Goal: Use online tool/utility: Utilize a website feature to perform a specific function

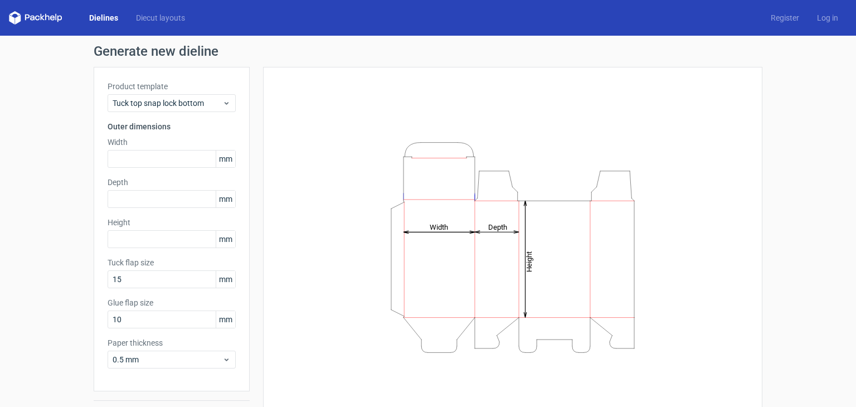
scroll to position [29, 0]
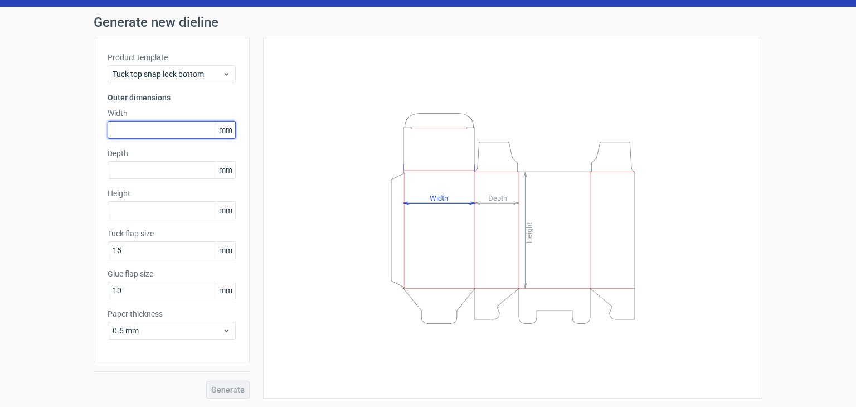
click at [156, 127] on input "text" at bounding box center [172, 130] width 128 height 18
type input "2"
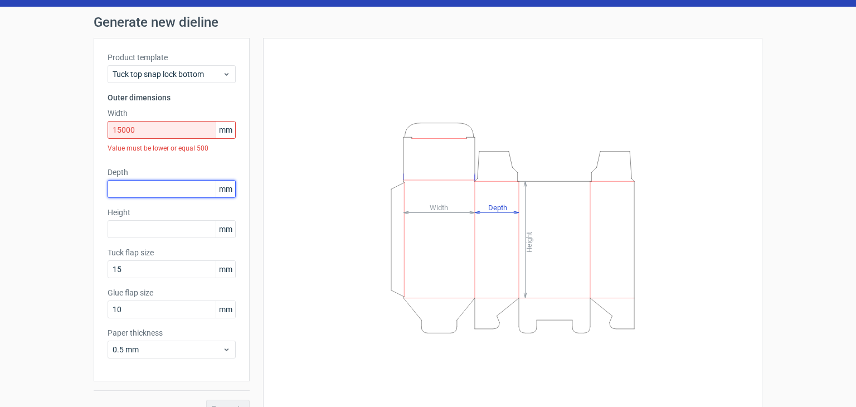
click at [152, 167] on div "Depth mm" at bounding box center [172, 182] width 128 height 31
click at [159, 134] on input "15000" at bounding box center [172, 130] width 128 height 18
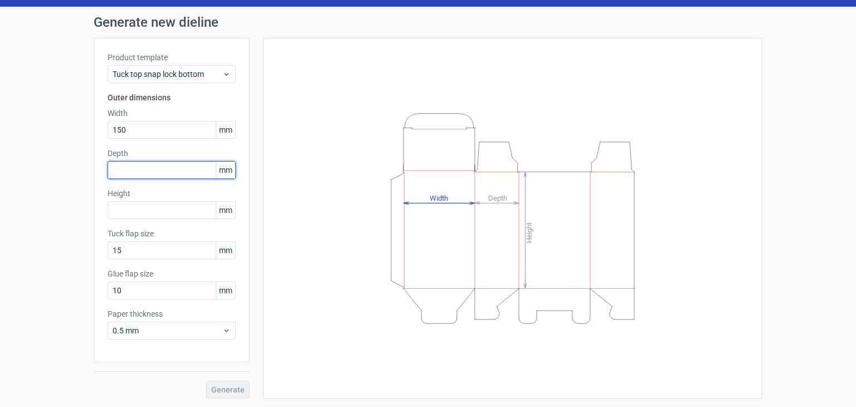
click at [165, 163] on input "text" at bounding box center [172, 170] width 128 height 18
click at [152, 134] on input "150" at bounding box center [172, 130] width 128 height 18
type input "1"
type input "300"
click at [152, 171] on input "text" at bounding box center [172, 170] width 128 height 18
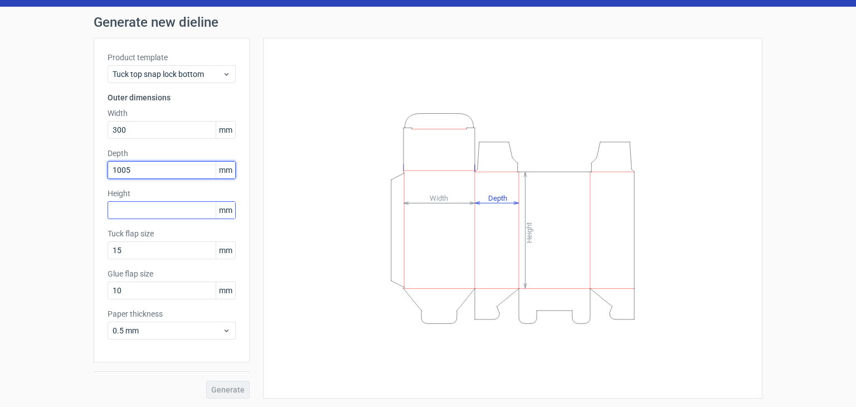
type input "100"
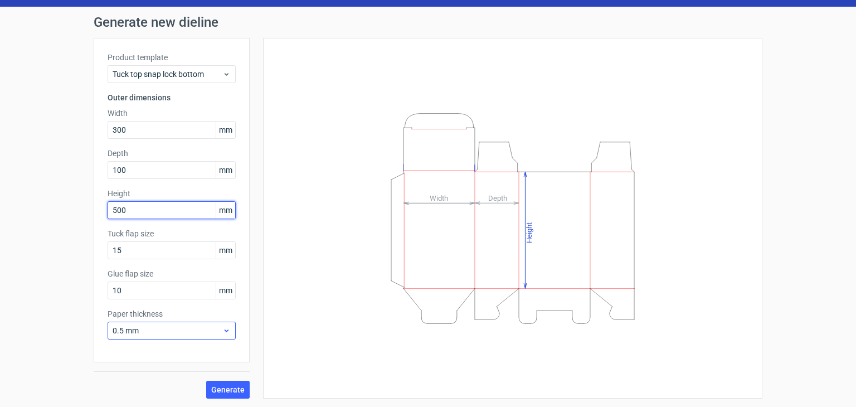
type input "500"
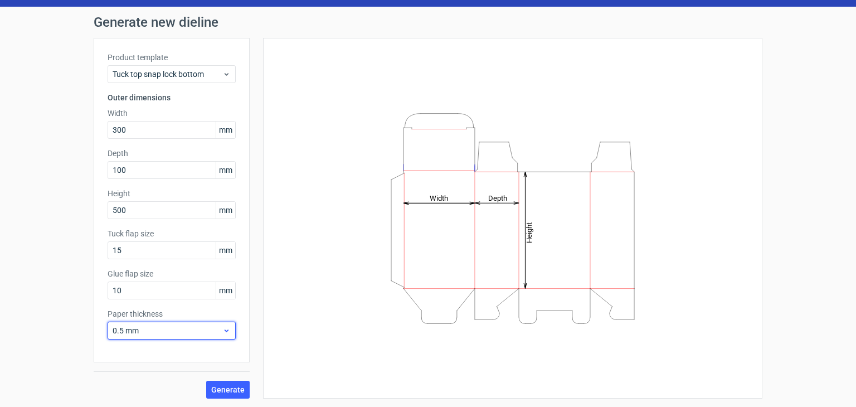
click at [203, 328] on span "0.5 mm" at bounding box center [168, 330] width 110 height 11
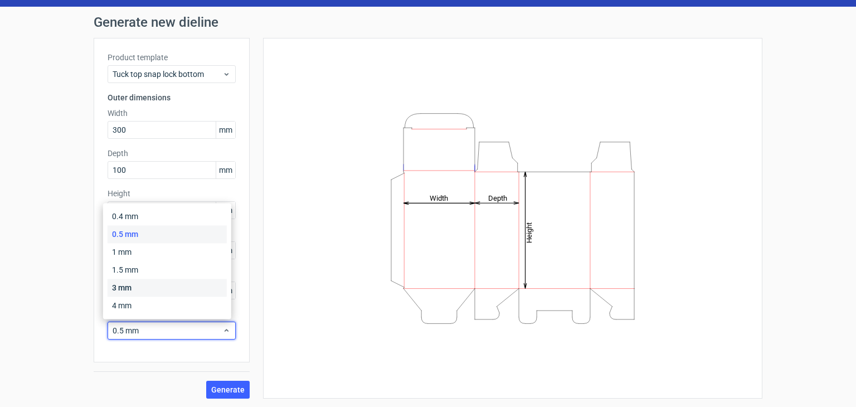
click at [194, 294] on div "3 mm" at bounding box center [167, 288] width 119 height 18
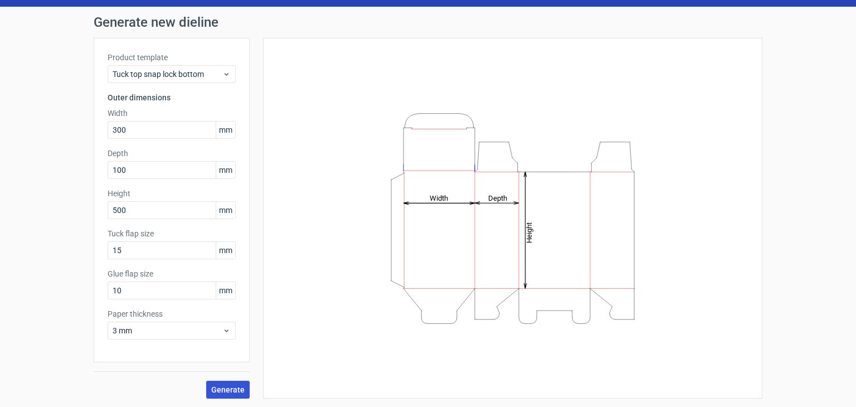
click at [222, 386] on span "Generate" at bounding box center [227, 390] width 33 height 8
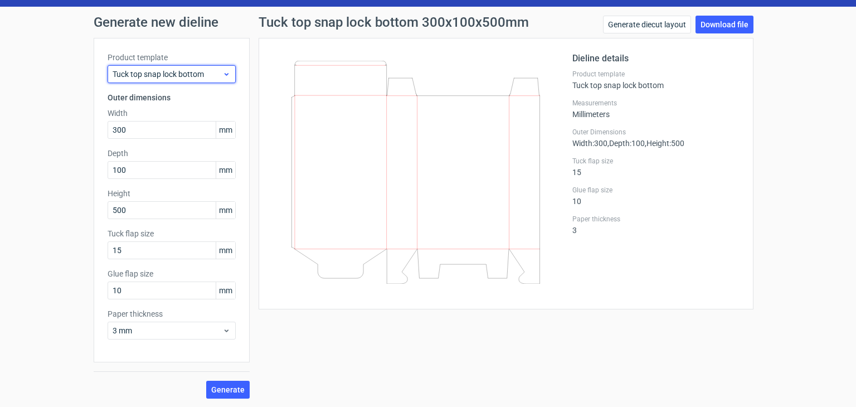
click at [223, 70] on icon at bounding box center [226, 74] width 8 height 9
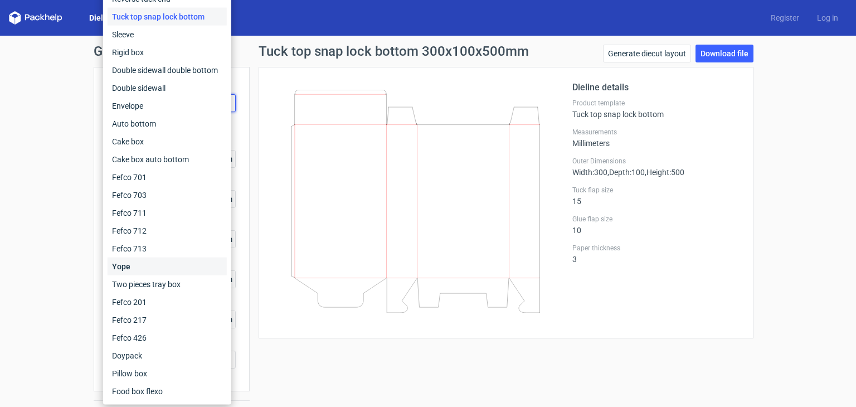
scroll to position [29, 0]
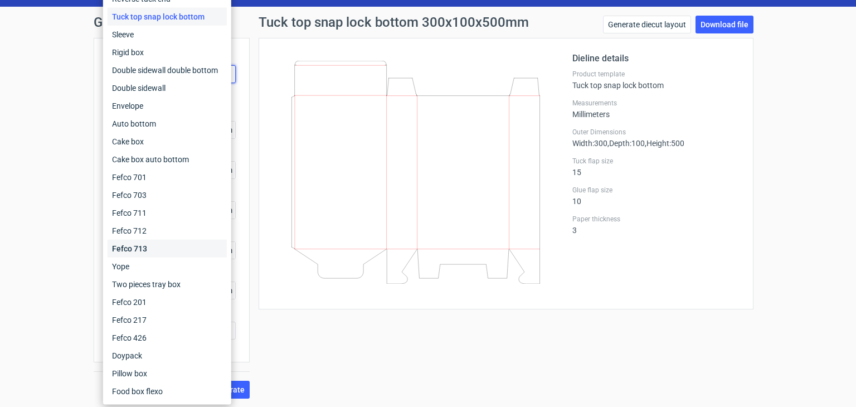
click at [154, 256] on div "Fefco 713" at bounding box center [167, 249] width 119 height 18
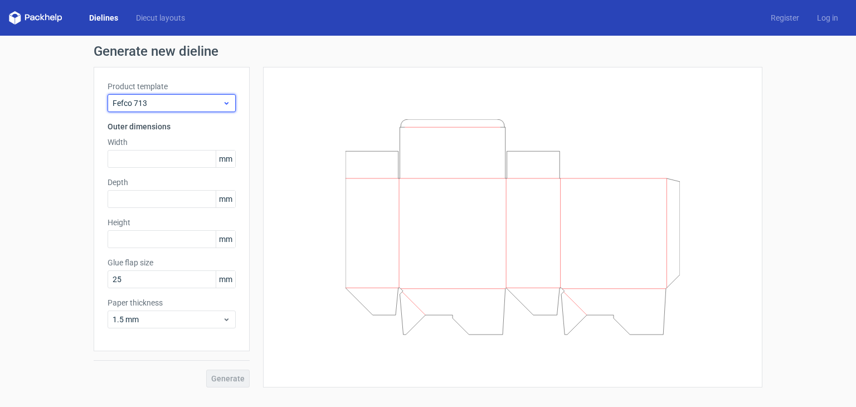
click at [127, 111] on div "Fefco 713" at bounding box center [172, 103] width 128 height 18
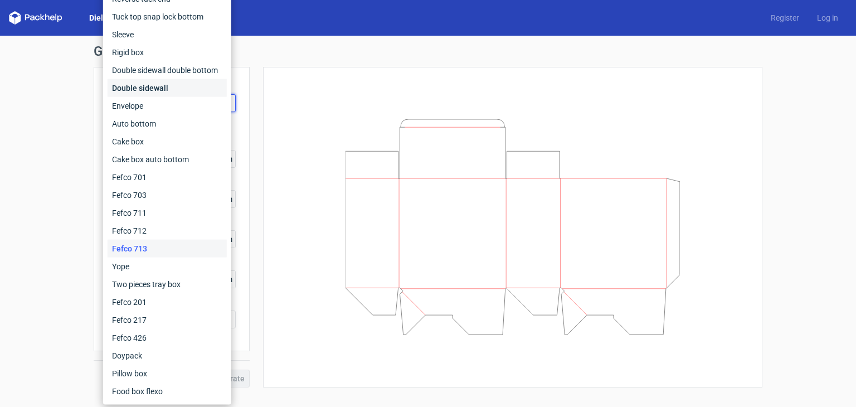
click at [130, 88] on div "Double sidewall" at bounding box center [167, 88] width 119 height 18
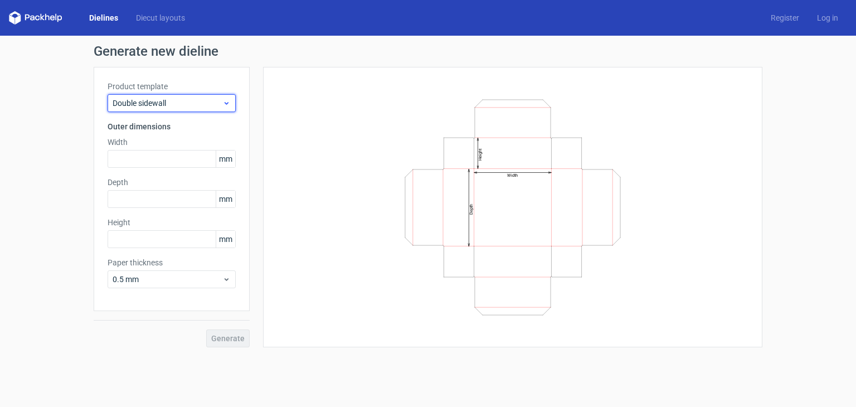
click at [156, 103] on span "Double sidewall" at bounding box center [168, 103] width 110 height 11
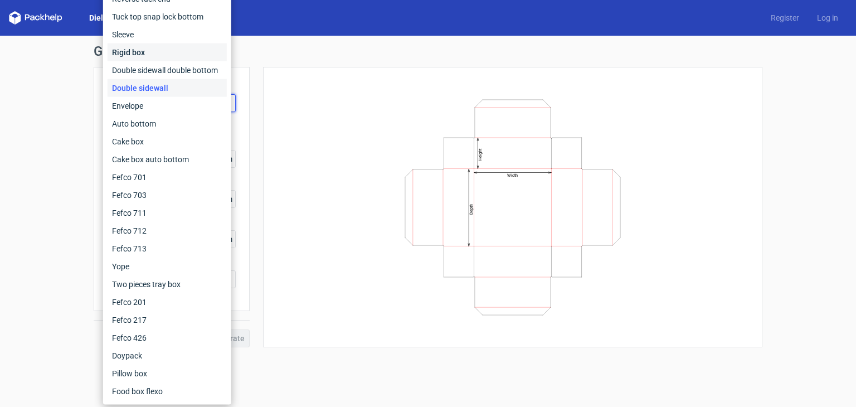
click at [182, 52] on div "Rigid box" at bounding box center [167, 52] width 119 height 18
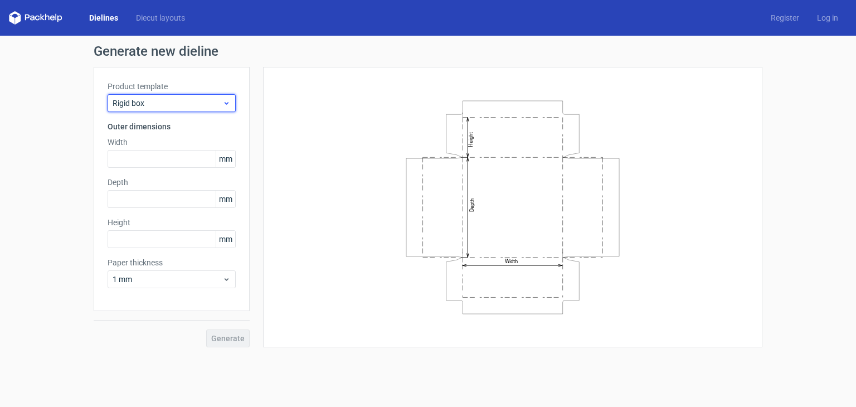
click at [178, 100] on span "Rigid box" at bounding box center [168, 103] width 110 height 11
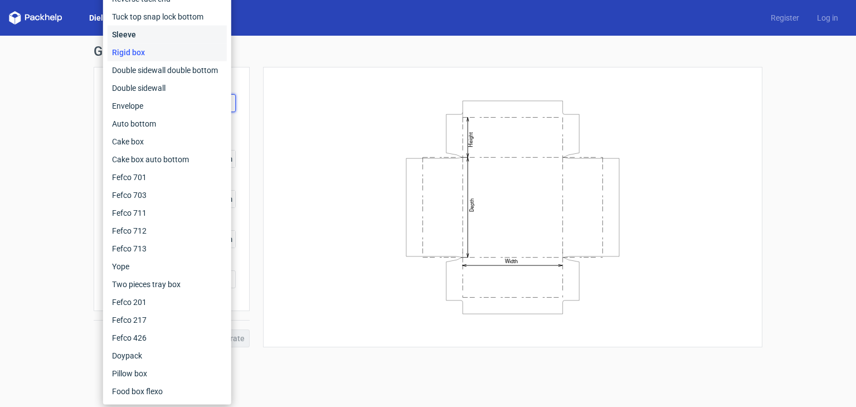
click at [178, 29] on div "Sleeve" at bounding box center [167, 35] width 119 height 18
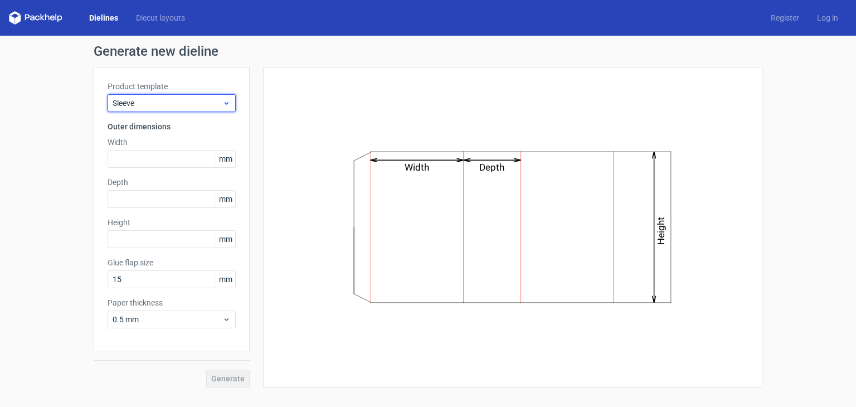
click at [181, 107] on span "Sleeve" at bounding box center [168, 103] width 110 height 11
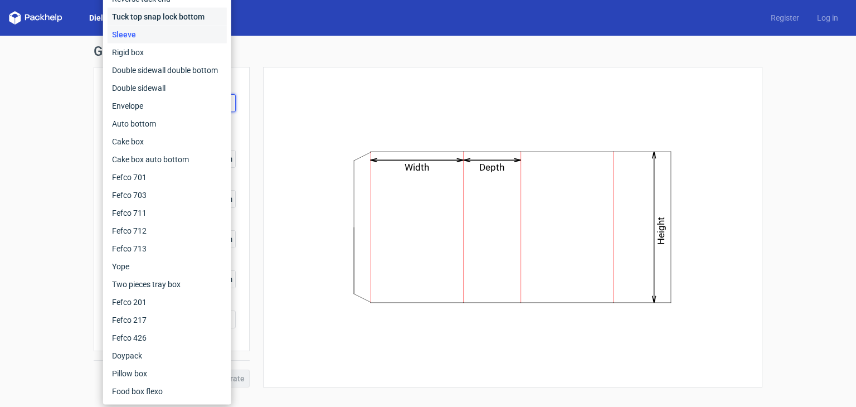
click at [199, 23] on div "Tuck top snap lock bottom" at bounding box center [167, 17] width 119 height 18
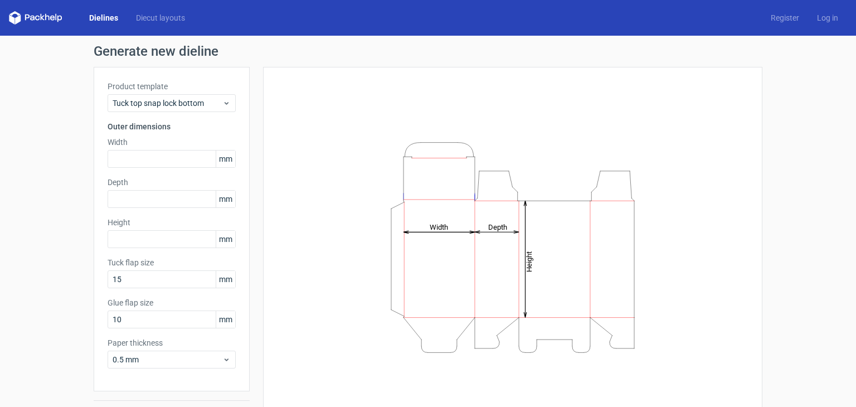
click at [100, 14] on link "Dielines" at bounding box center [103, 17] width 47 height 11
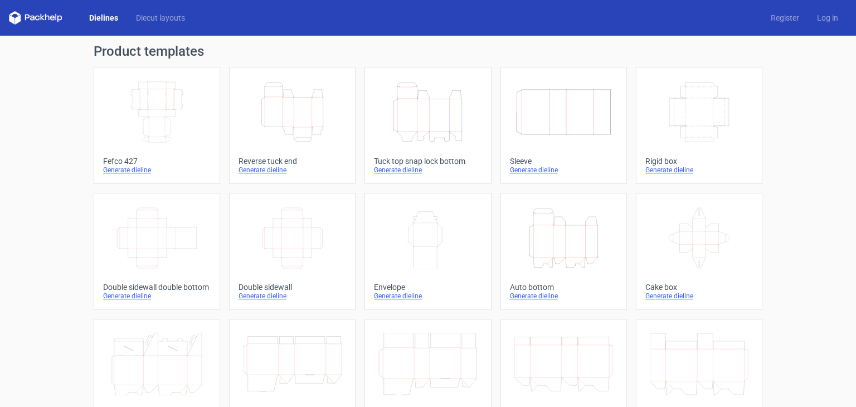
click at [57, 21] on icon at bounding box center [59, 19] width 4 height 7
